Goal: Use online tool/utility: Utilize a website feature to perform a specific function

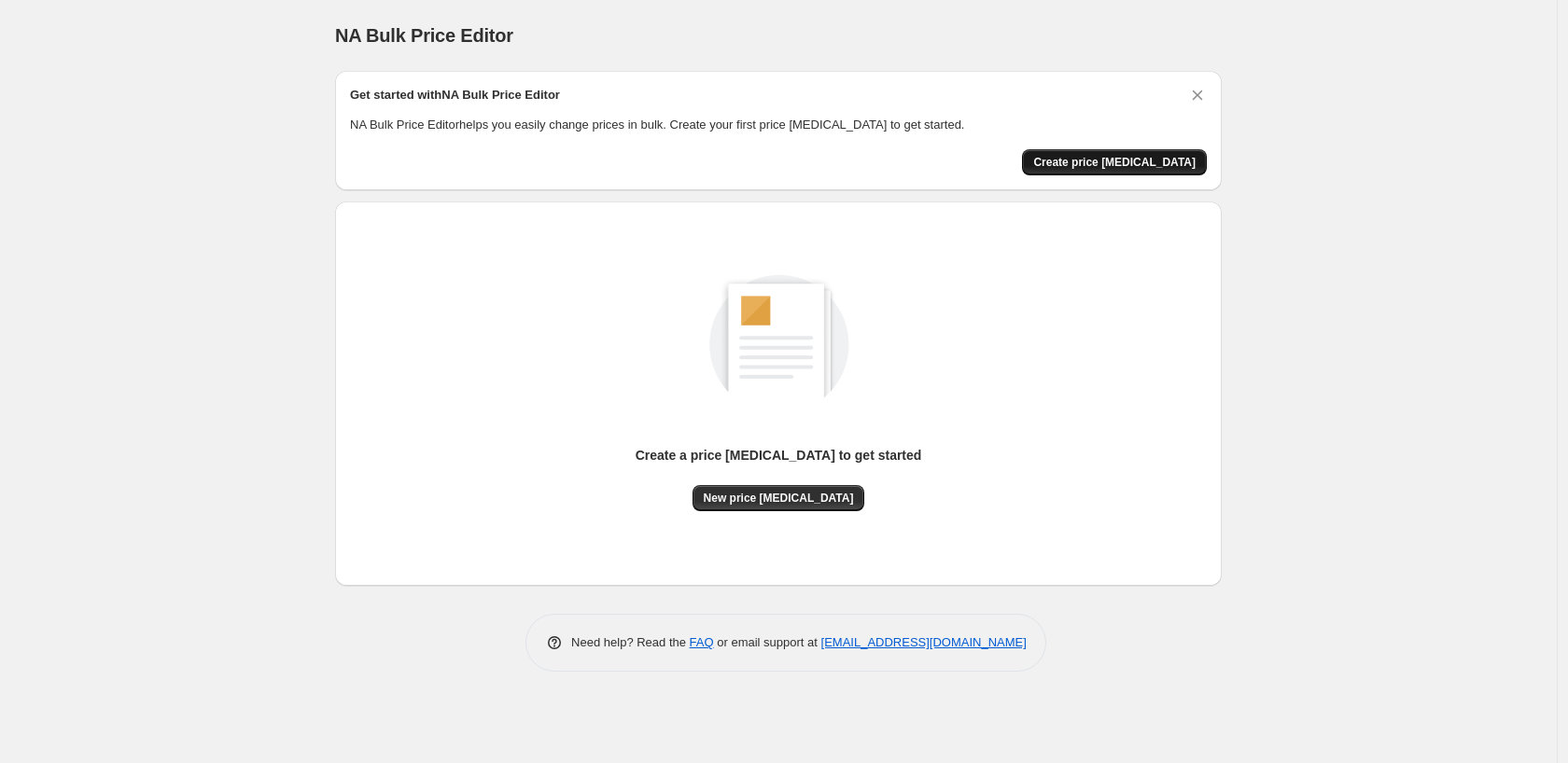
click at [1120, 165] on span "Create price [MEDICAL_DATA]" at bounding box center [1114, 161] width 163 height 15
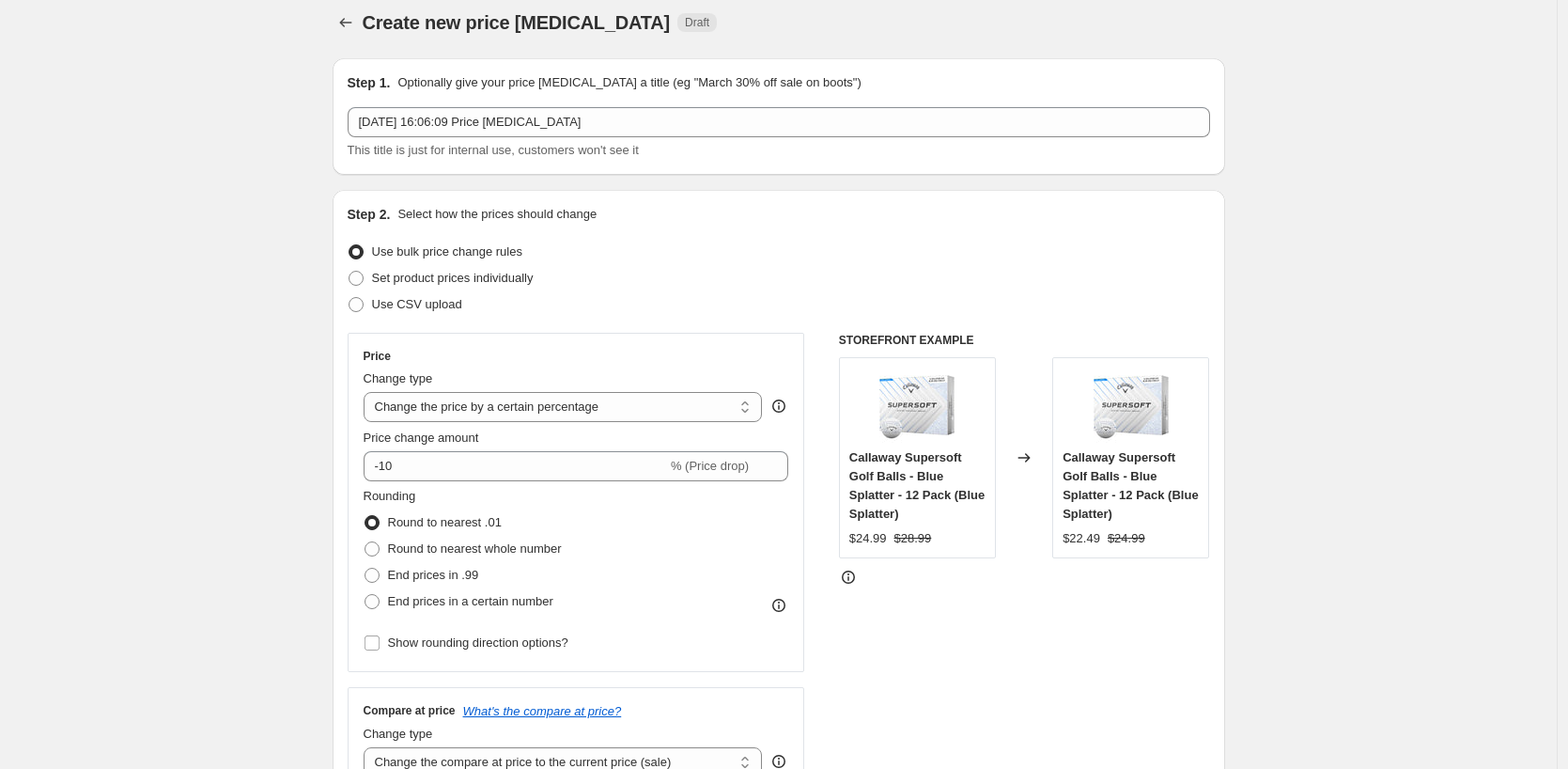
scroll to position [107, 0]
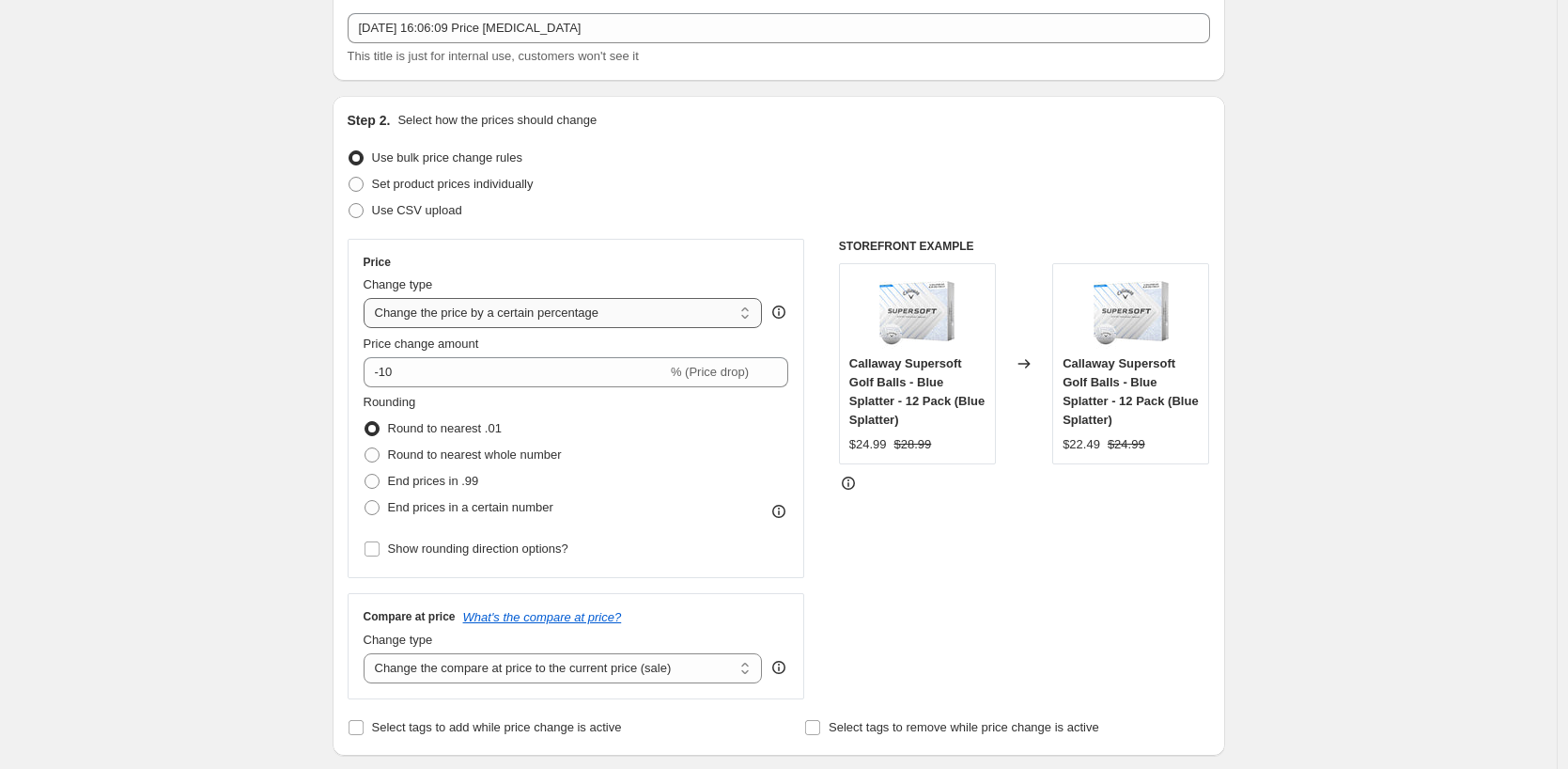
click at [544, 311] on select "Change the price to a certain amount Change the price by a certain amount Chang…" at bounding box center [563, 313] width 400 height 30
click at [456, 320] on select "Change the price to a certain amount Change the price by a certain amount Chang…" at bounding box center [563, 313] width 400 height 30
select select "to"
click at [368, 298] on select "Change the price to a certain amount Change the price by a certain amount Chang…" at bounding box center [563, 313] width 400 height 30
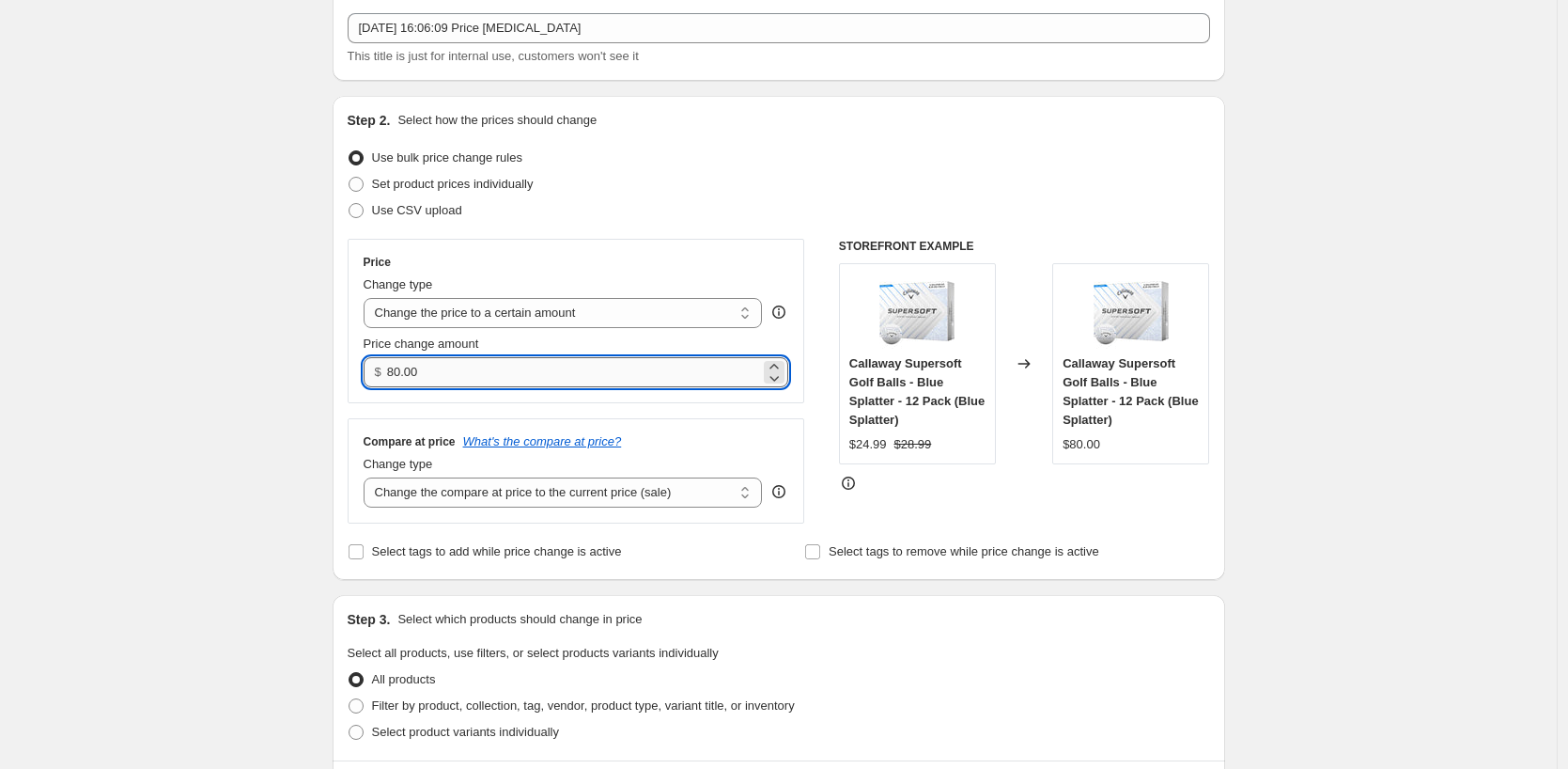
click at [492, 367] on input "80.00" at bounding box center [573, 372] width 373 height 30
drag, startPoint x: 553, startPoint y: 370, endPoint x: 271, endPoint y: 369, distance: 282.0
click at [272, 369] on div "Create new price [MEDICAL_DATA]. This page is ready Create new price [MEDICAL_D…" at bounding box center [779, 760] width 1557 height 1734
type input "17.99"
click at [271, 369] on div "Create new price [MEDICAL_DATA]. This page is ready Create new price [MEDICAL_D…" at bounding box center [779, 760] width 1557 height 1734
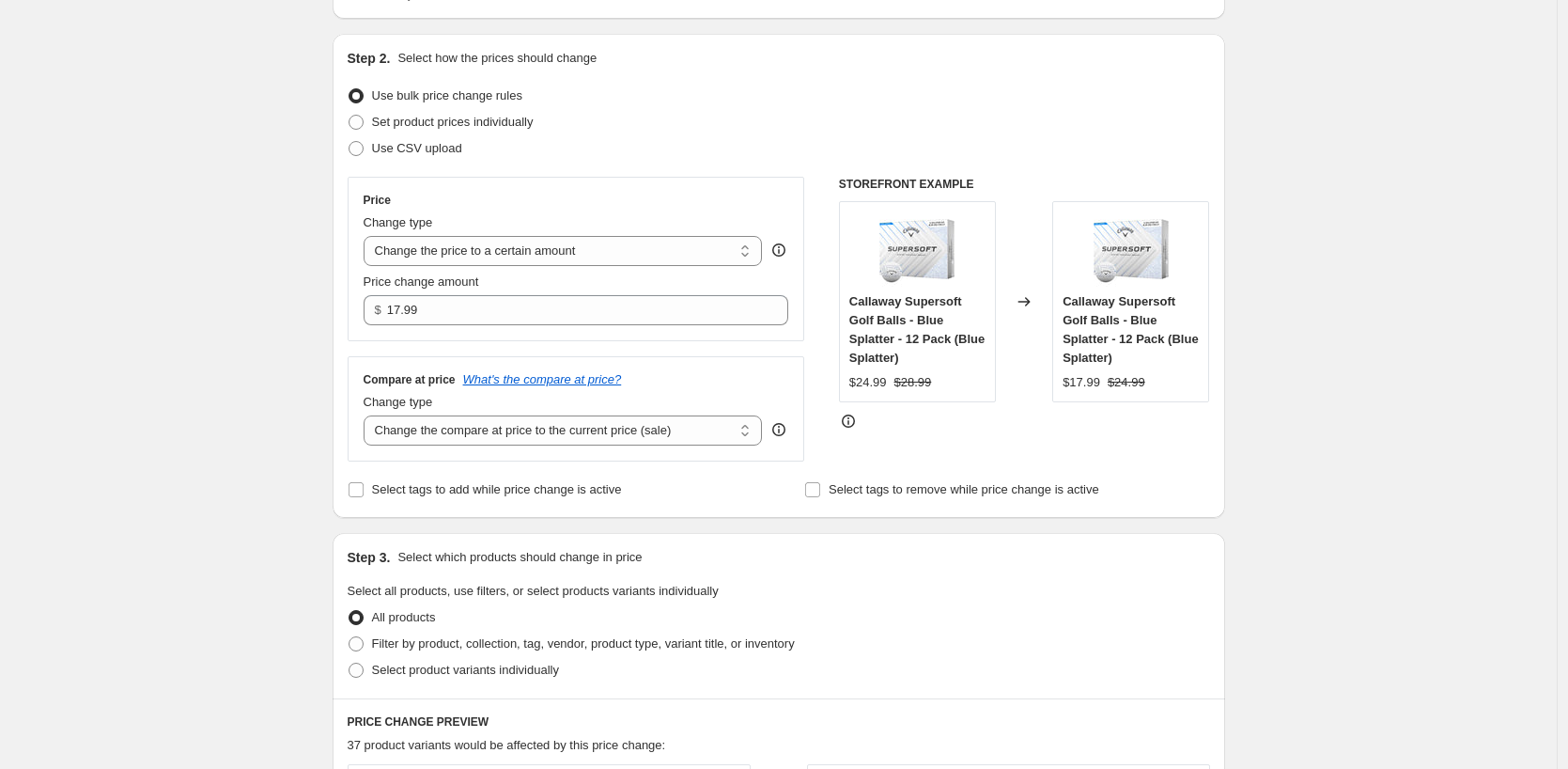
scroll to position [296, 0]
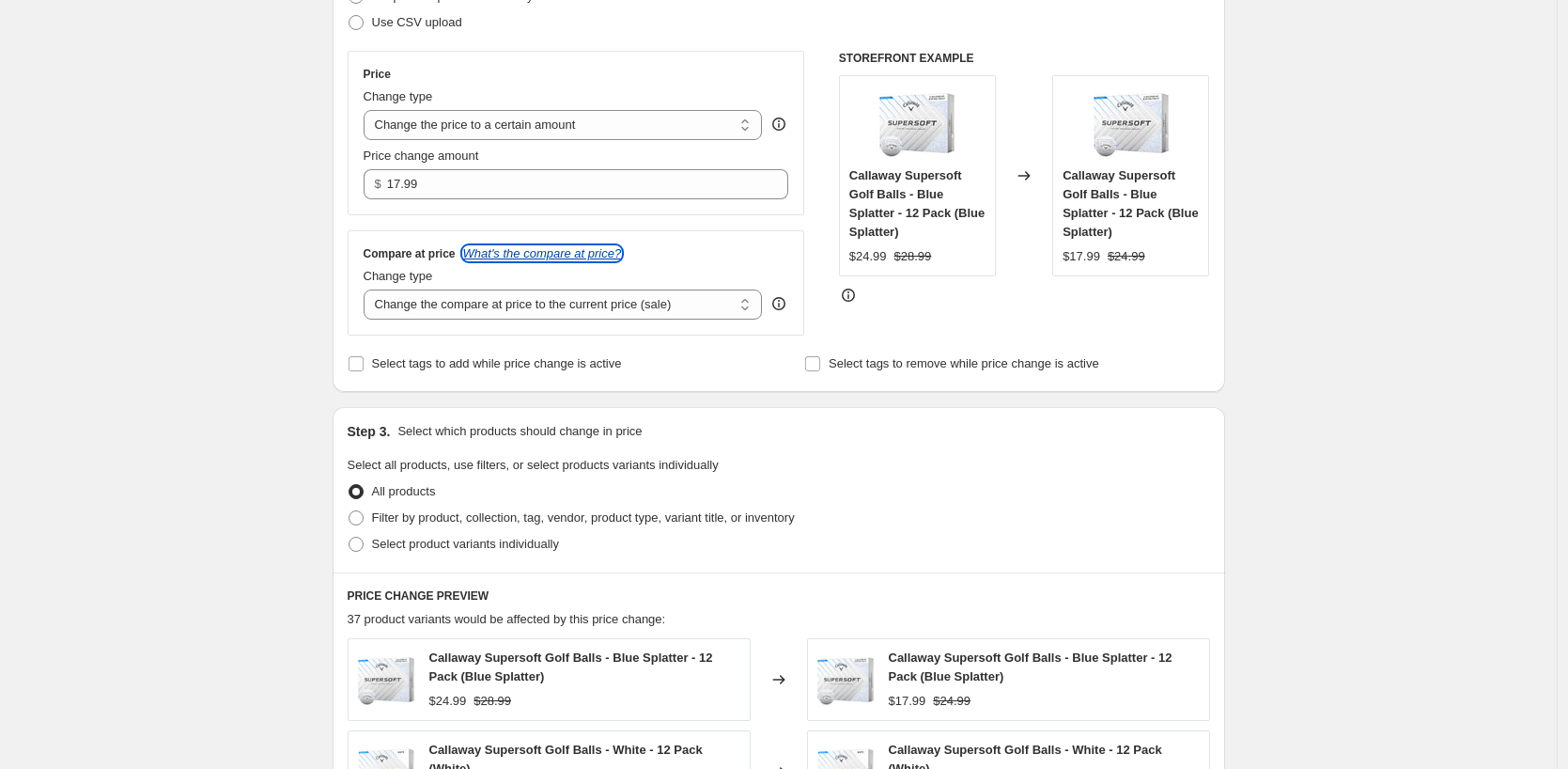
click at [510, 258] on icon "What's the compare at price?" at bounding box center [543, 253] width 159 height 14
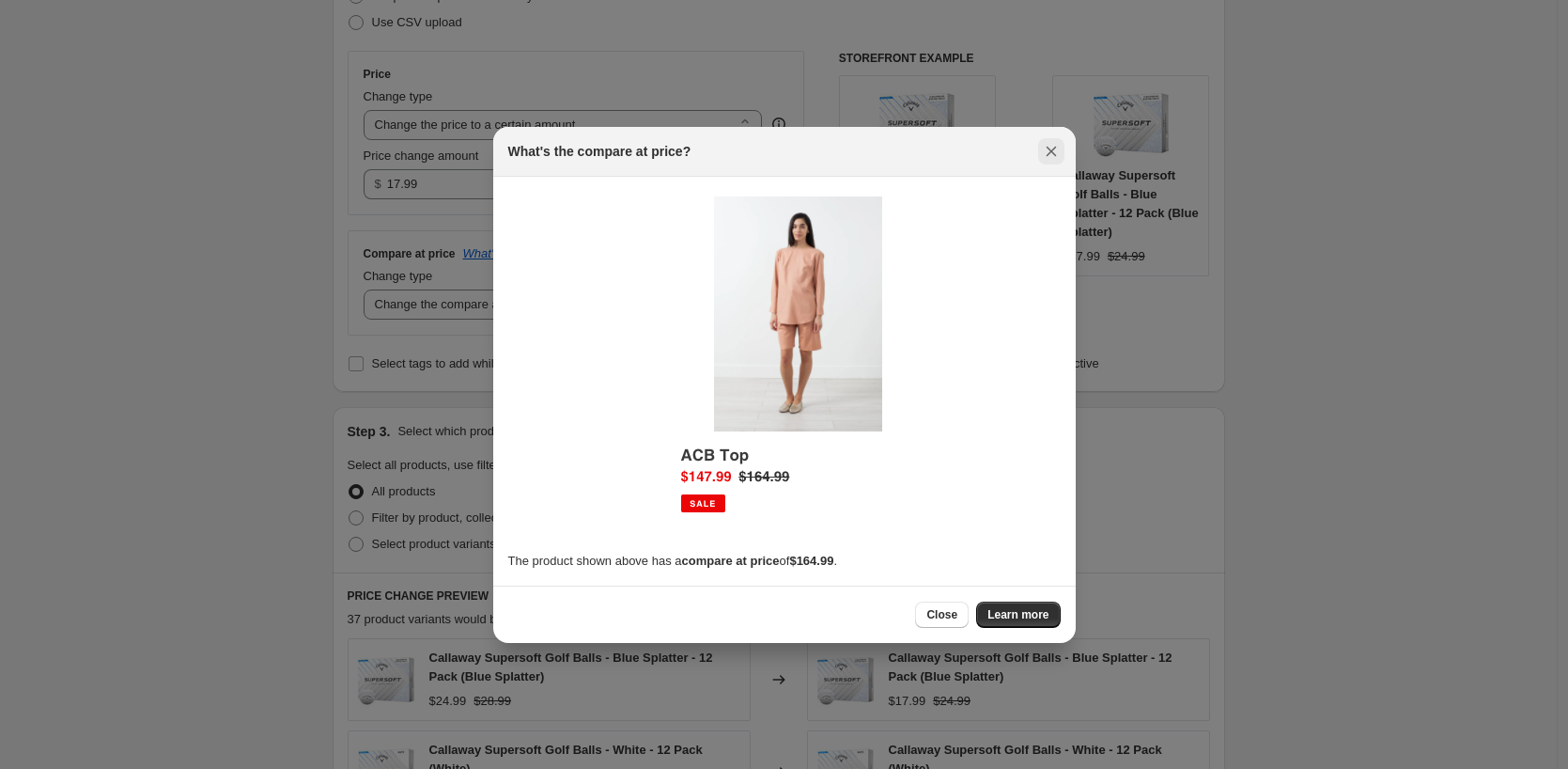
click at [1048, 152] on icon "Close" at bounding box center [1051, 151] width 19 height 19
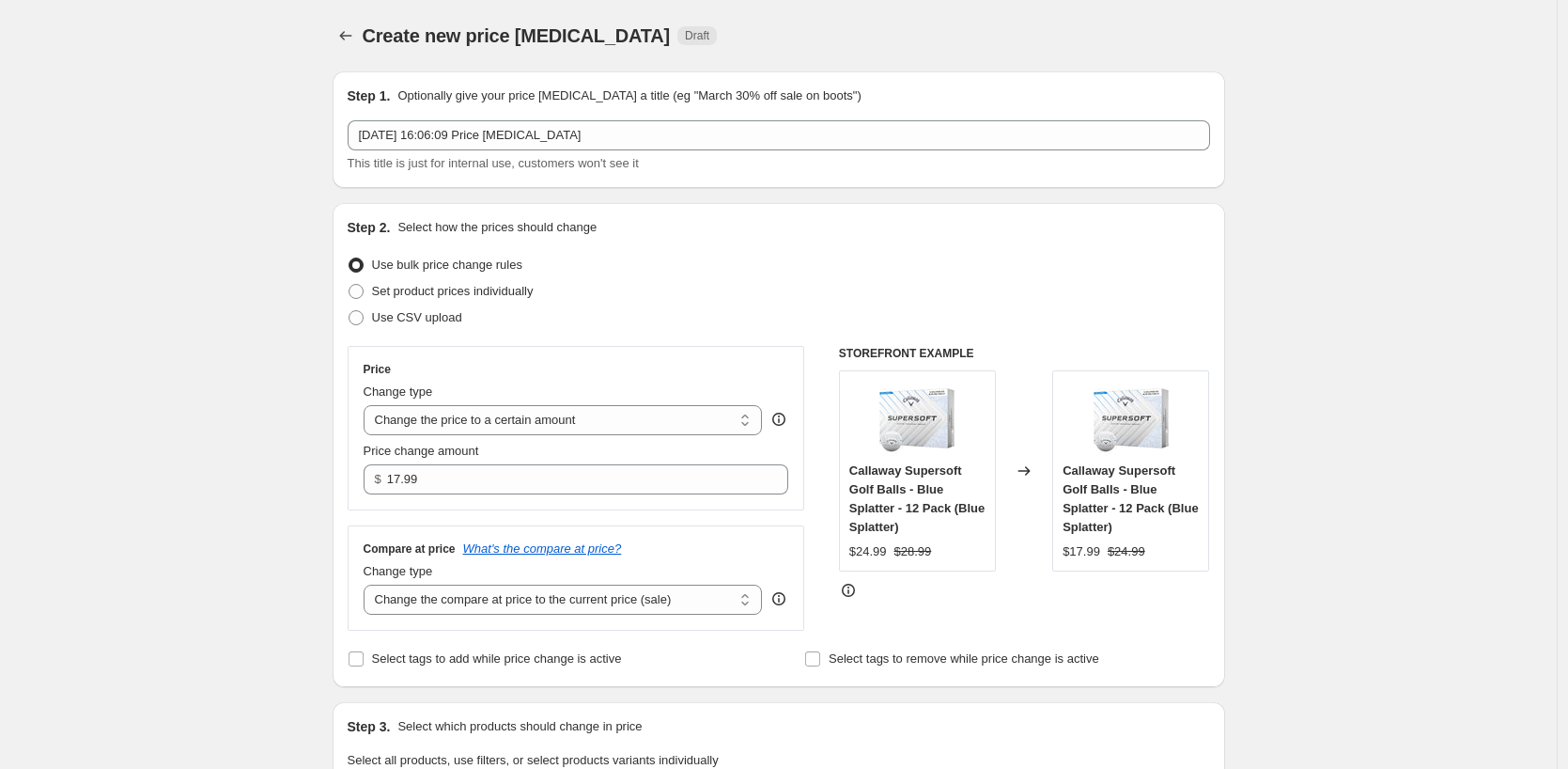
scroll to position [296, 0]
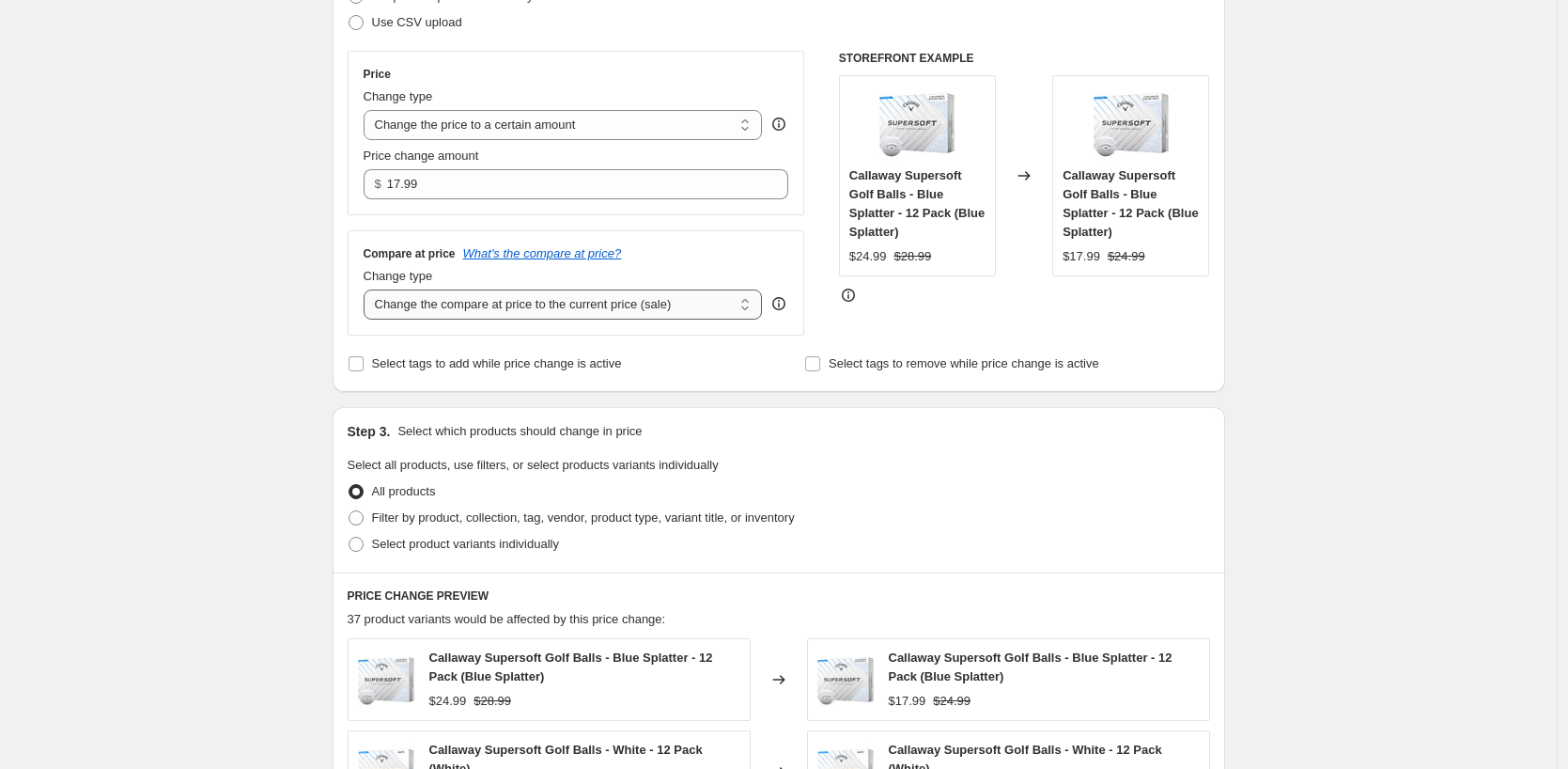
click at [615, 294] on select "Change the compare at price to the current price (sale) Change the compare at p…" at bounding box center [563, 305] width 400 height 30
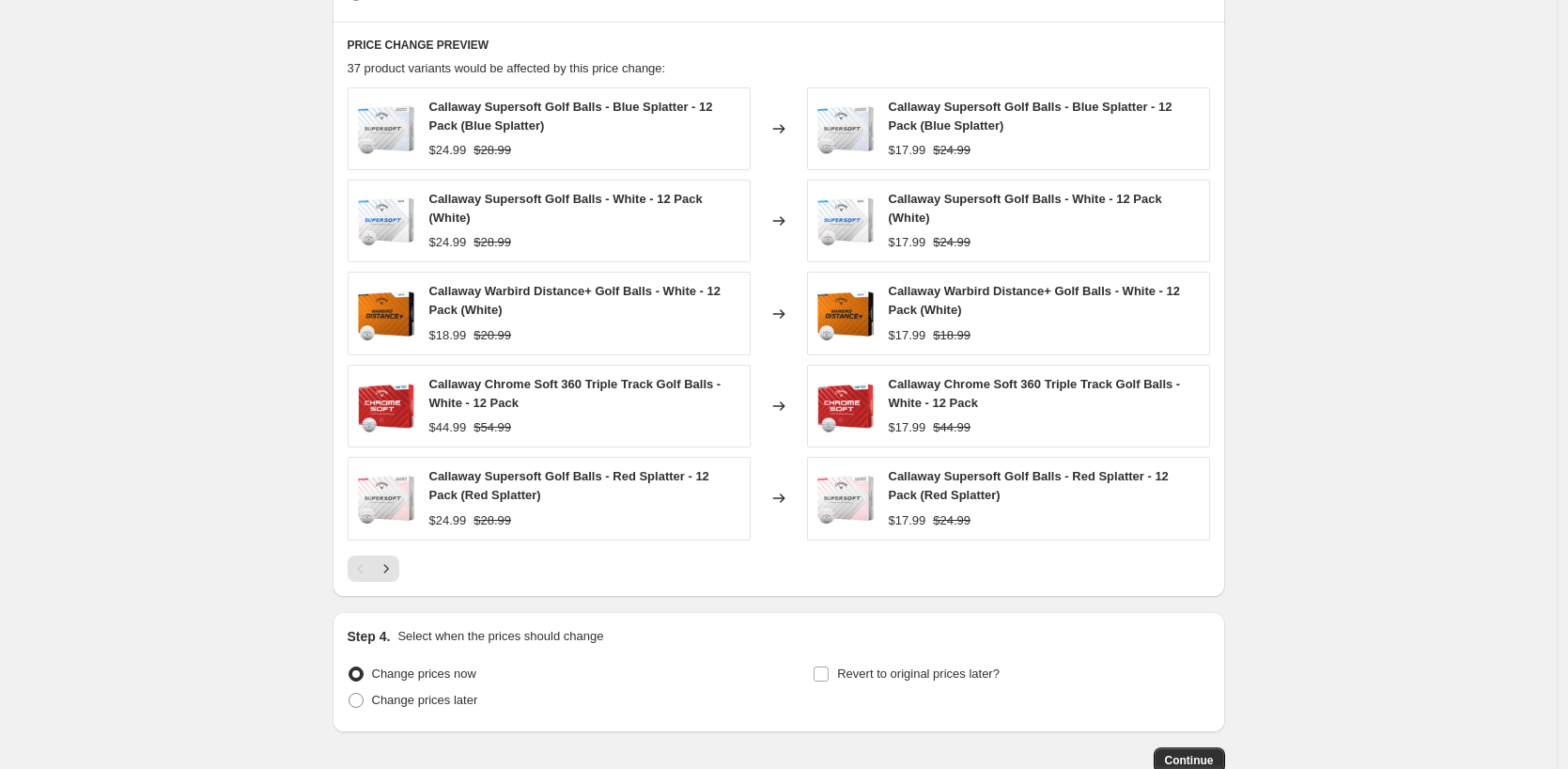
scroll to position [590, 0]
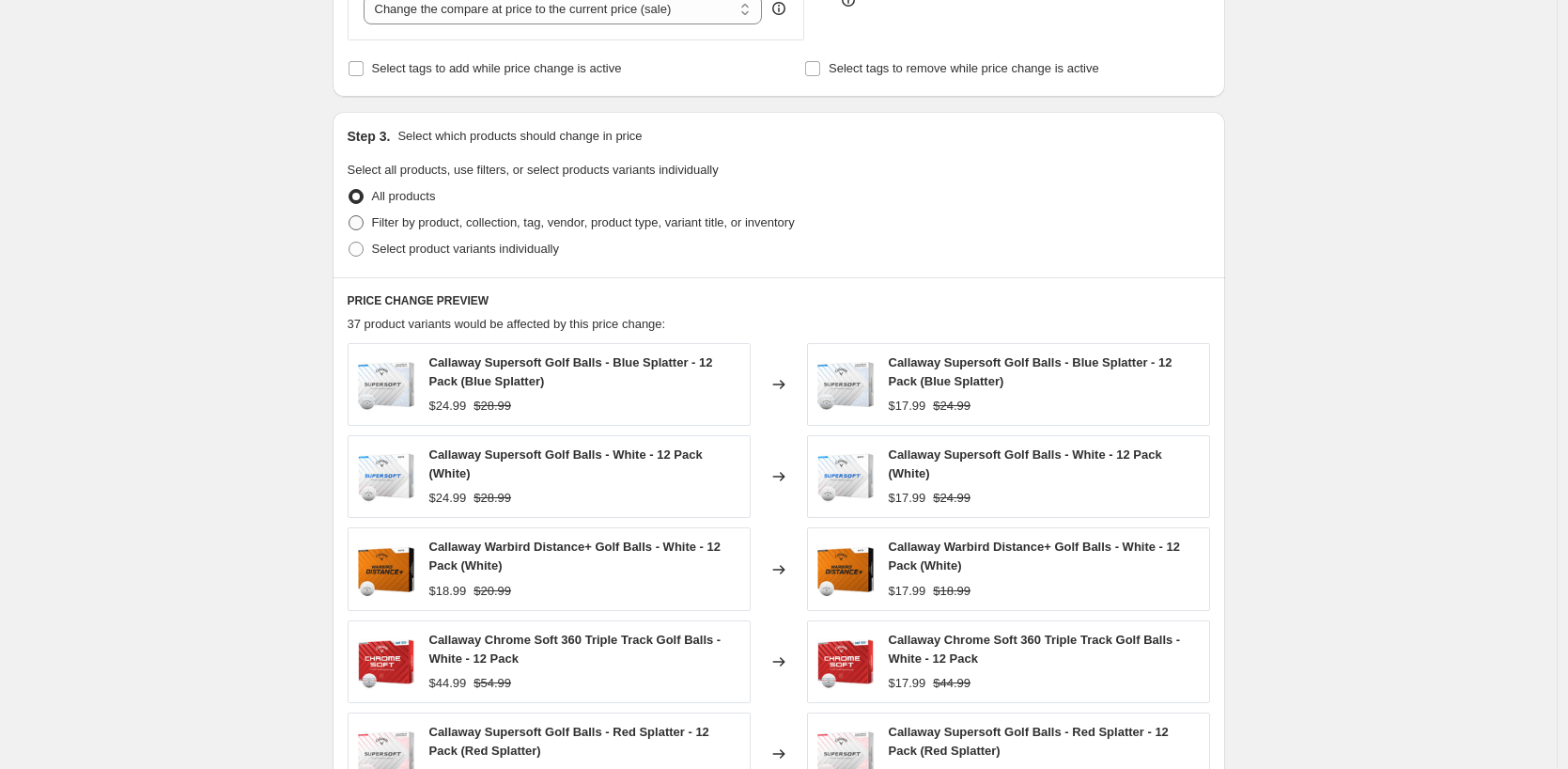
click at [609, 222] on span "Filter by product, collection, tag, vendor, product type, variant title, or inv…" at bounding box center [583, 222] width 422 height 14
click at [349, 216] on input "Filter by product, collection, tag, vendor, product type, variant title, or inv…" at bounding box center [349, 215] width 1 height 1
radio input "true"
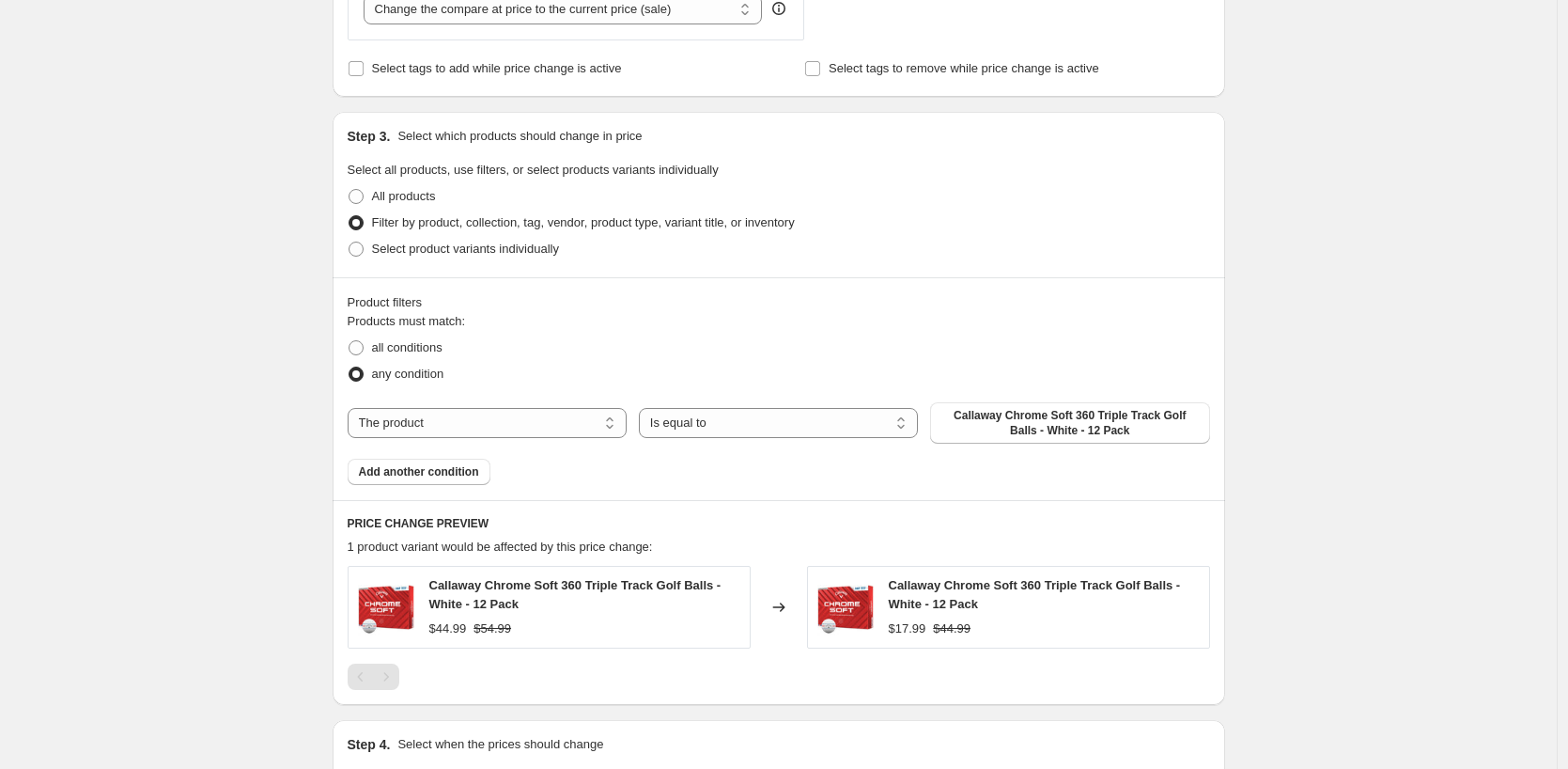
scroll to position [685, 0]
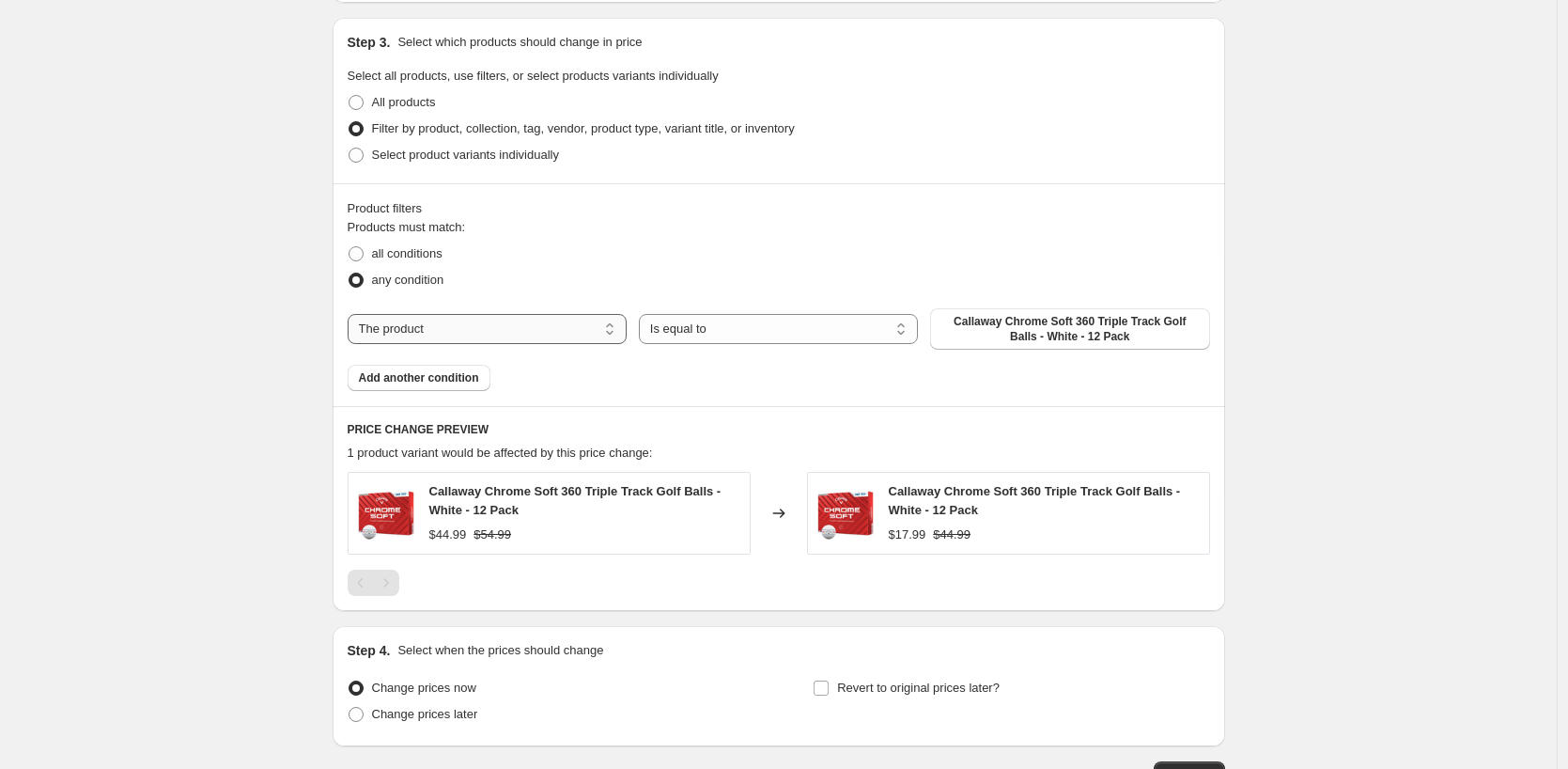
click at [458, 325] on select "The product The product's collection The product's tag The product's vendor The…" at bounding box center [487, 328] width 279 height 30
drag, startPoint x: 543, startPoint y: 322, endPoint x: 535, endPoint y: 331, distance: 12.0
click at [543, 322] on select "The product The product's collection The product's tag The product's vendor The…" at bounding box center [487, 328] width 279 height 30
select select "collection"
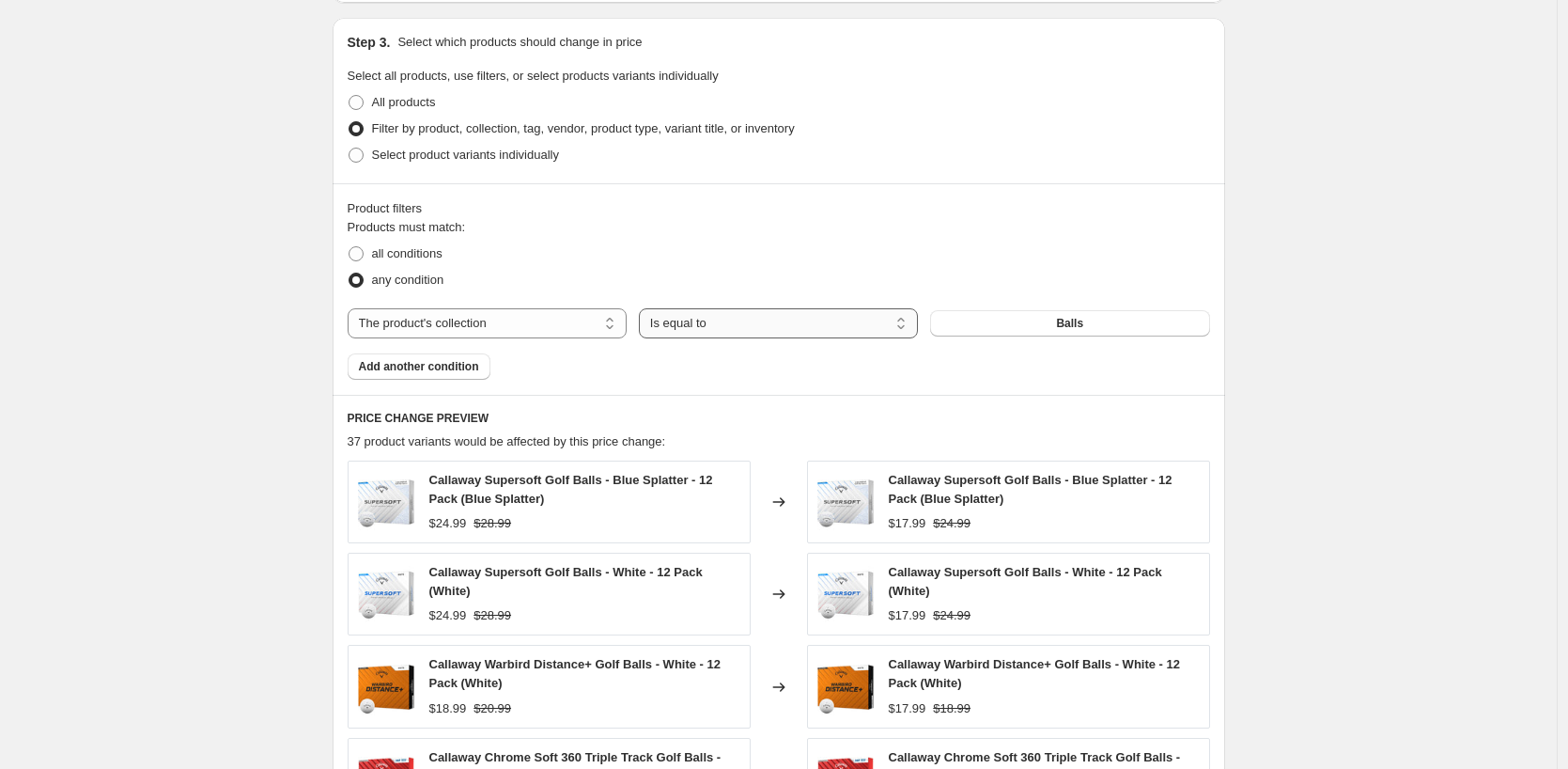
click at [759, 334] on select "Is equal to Is not equal to" at bounding box center [778, 323] width 279 height 30
drag, startPoint x: 761, startPoint y: 328, endPoint x: 834, endPoint y: 327, distance: 73.0
click at [761, 328] on select "Is equal to Is not equal to" at bounding box center [778, 323] width 279 height 30
click at [1038, 323] on button "Balls" at bounding box center [1069, 323] width 279 height 27
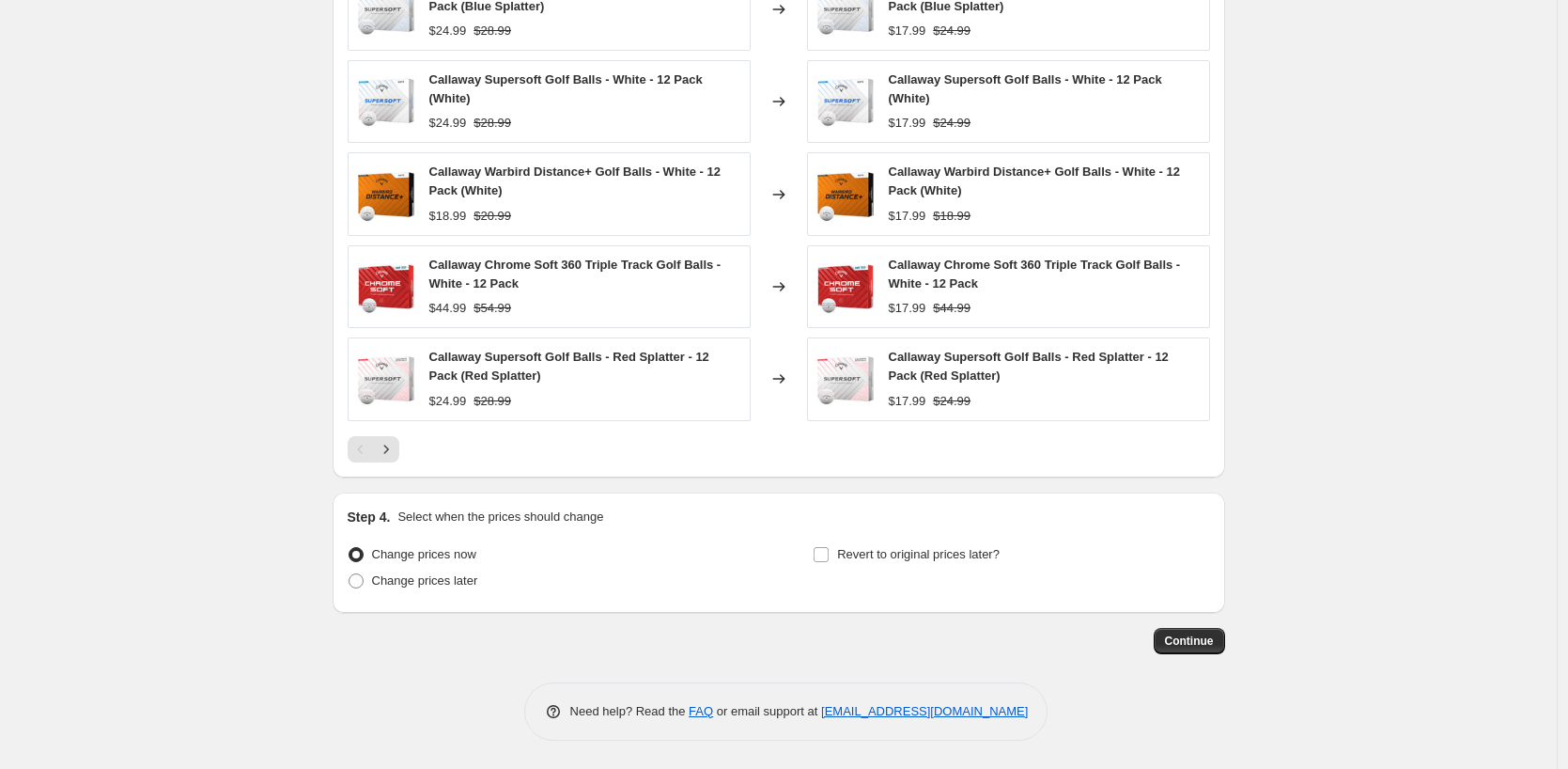
scroll to position [1178, 0]
click at [1181, 648] on span "Continue" at bounding box center [1189, 641] width 49 height 15
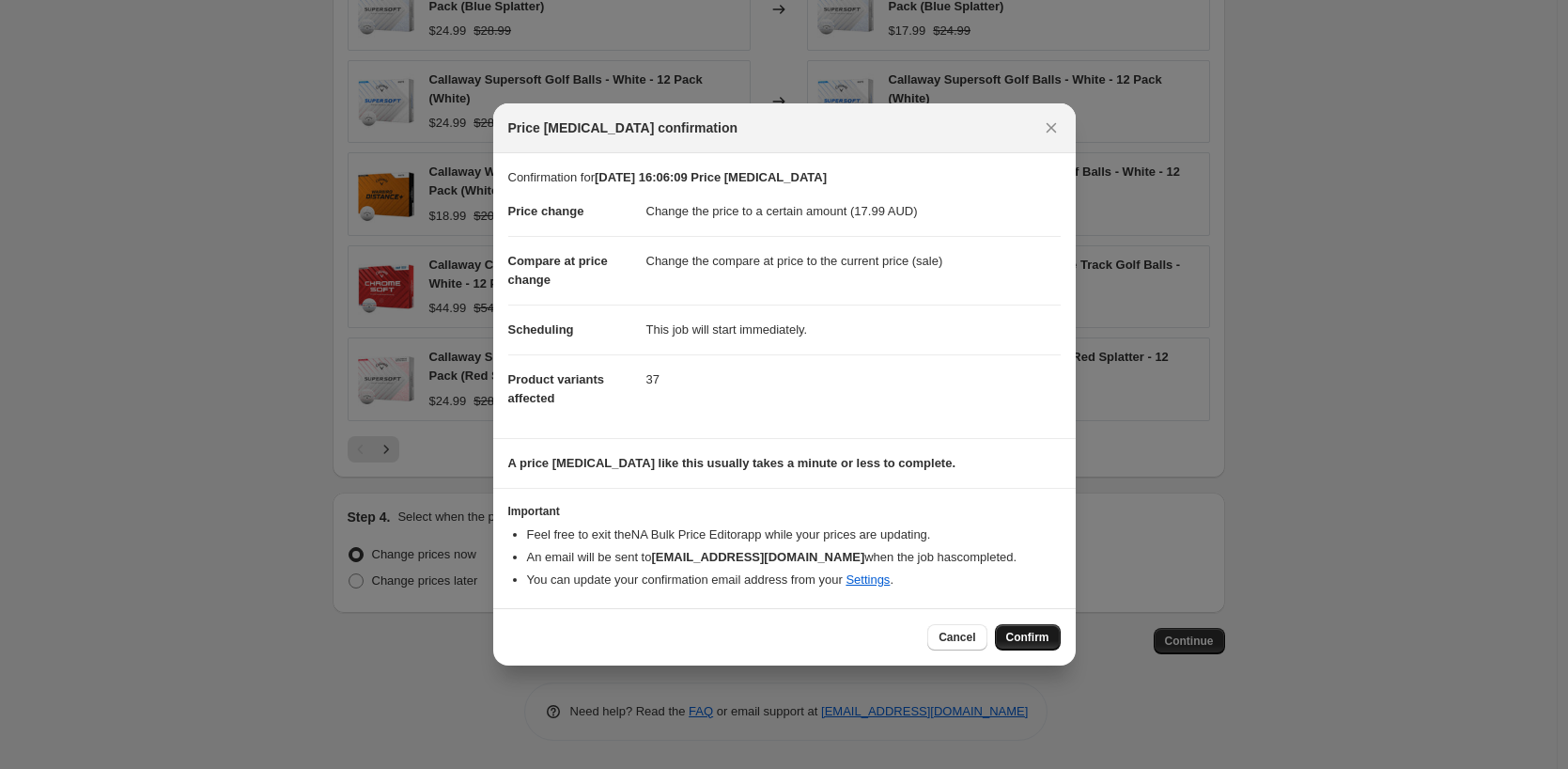
click at [1029, 639] on span "Confirm" at bounding box center [1028, 637] width 44 height 15
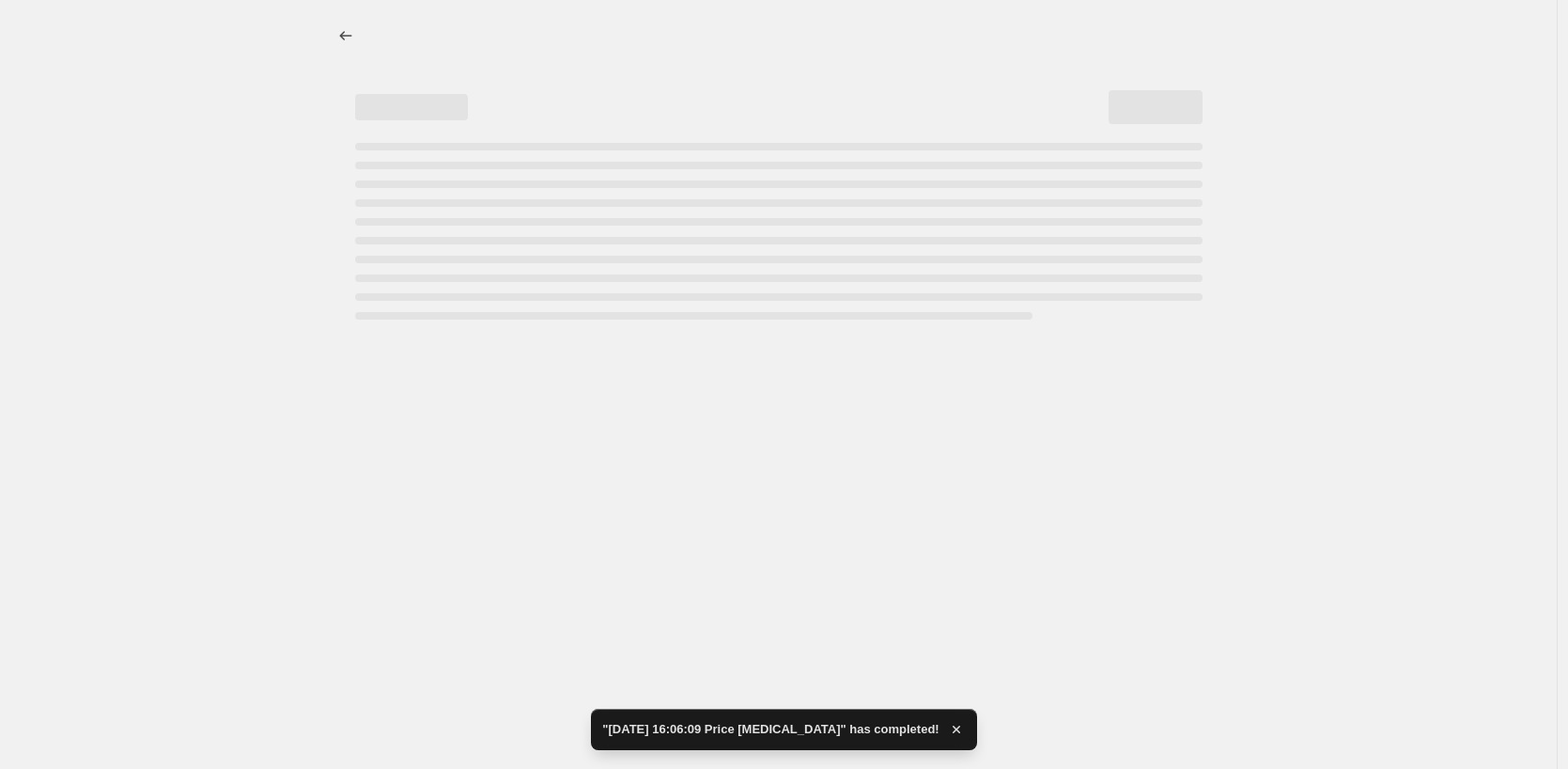
select select "collection"
